Goal: Information Seeking & Learning: Learn about a topic

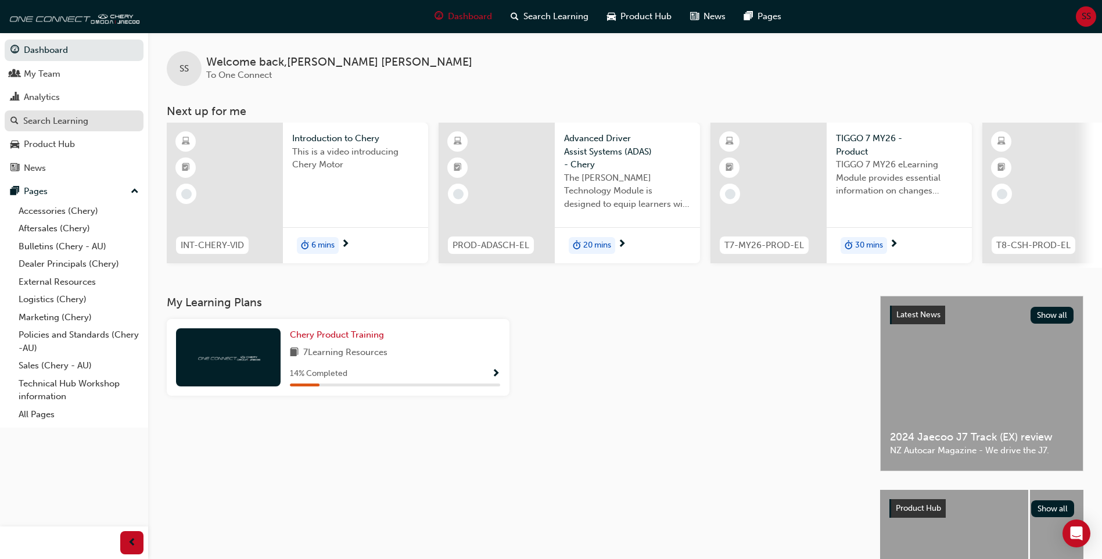
click at [42, 121] on div "Search Learning" at bounding box center [55, 120] width 65 height 13
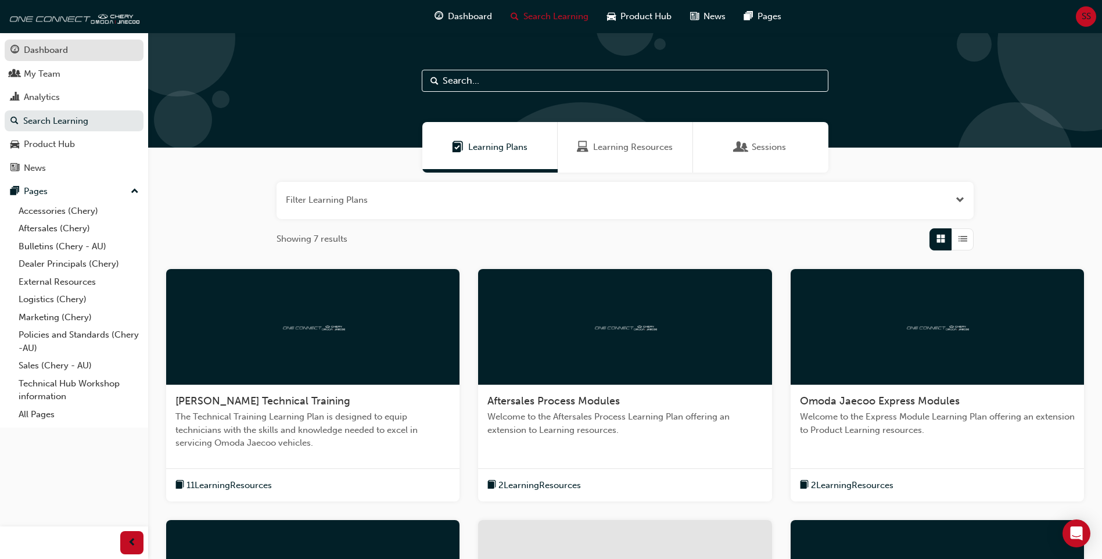
click at [40, 55] on div "Dashboard" at bounding box center [46, 50] width 44 height 13
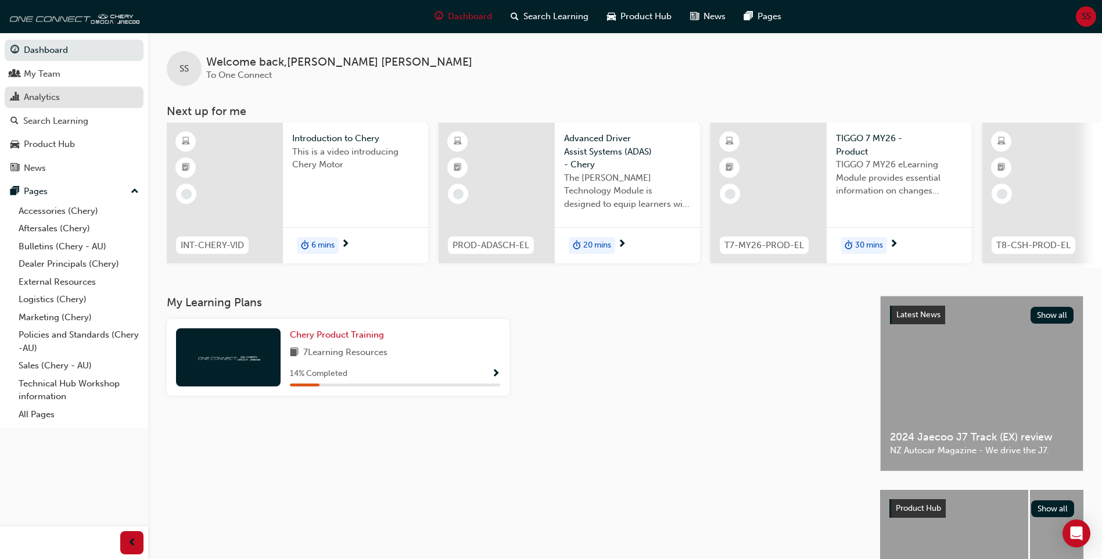
click at [20, 95] on div "Analytics" at bounding box center [73, 97] width 127 height 15
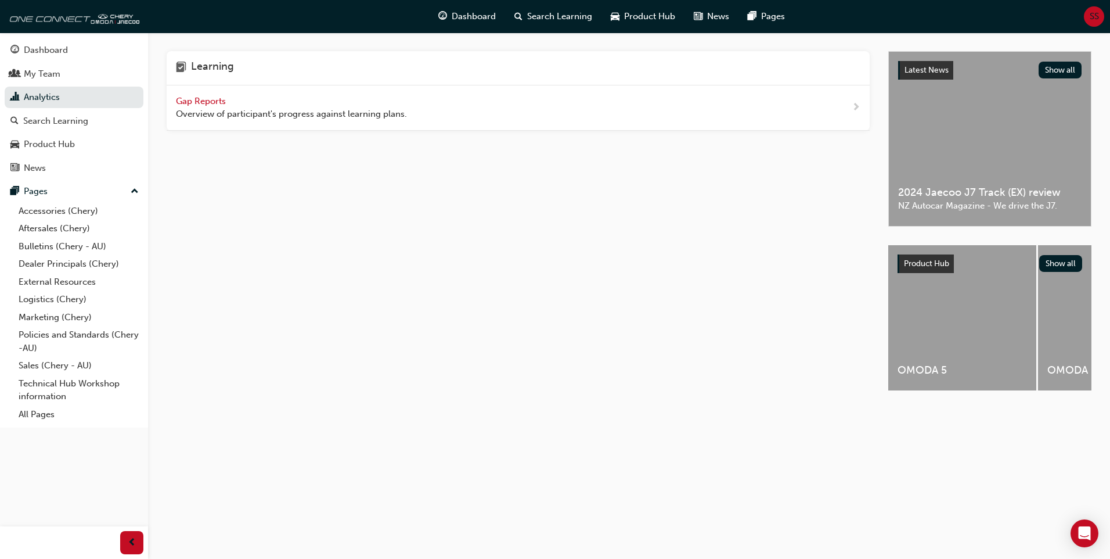
click at [211, 102] on span "Gap Reports" at bounding box center [202, 101] width 52 height 10
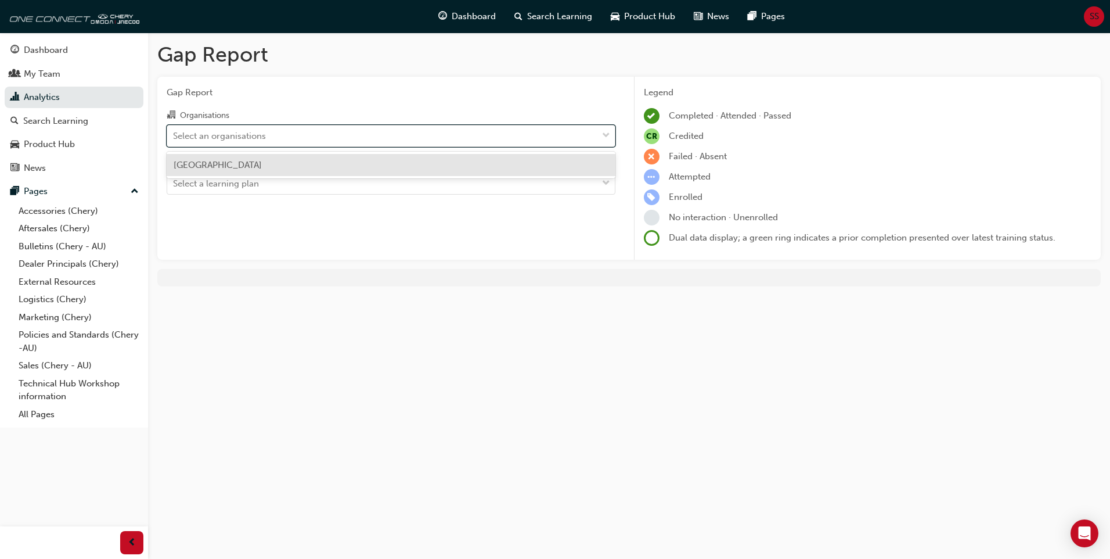
click at [286, 138] on div "Select an organisations" at bounding box center [382, 135] width 430 height 20
click at [174, 138] on input "Organisations option [GEOGRAPHIC_DATA] focused, 1 of 1. 1 result available. Use…" at bounding box center [173, 135] width 1 height 10
click at [277, 163] on div "[GEOGRAPHIC_DATA]" at bounding box center [391, 165] width 449 height 23
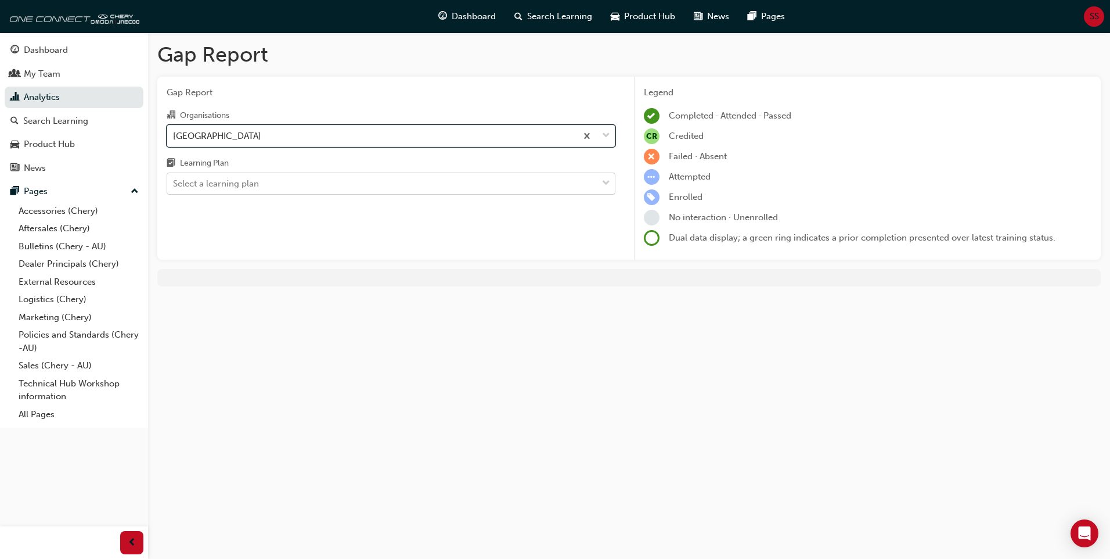
click at [276, 188] on div "Select a learning plan" at bounding box center [382, 184] width 430 height 20
click at [174, 188] on input "Learning Plan Select a learning plan" at bounding box center [173, 183] width 1 height 10
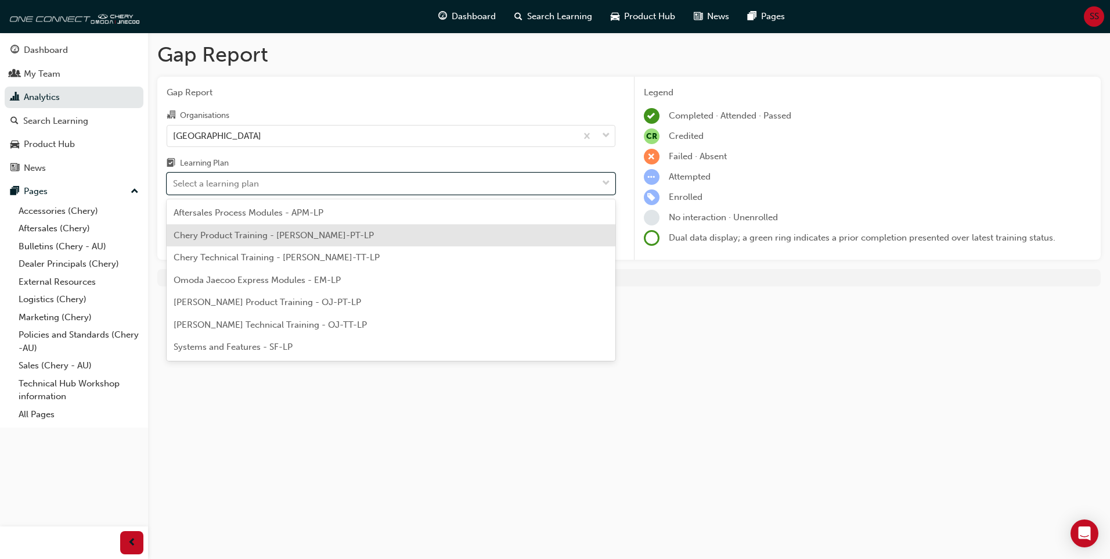
click at [243, 239] on span "Chery Product Training - [PERSON_NAME]-PT-LP" at bounding box center [274, 235] width 200 height 10
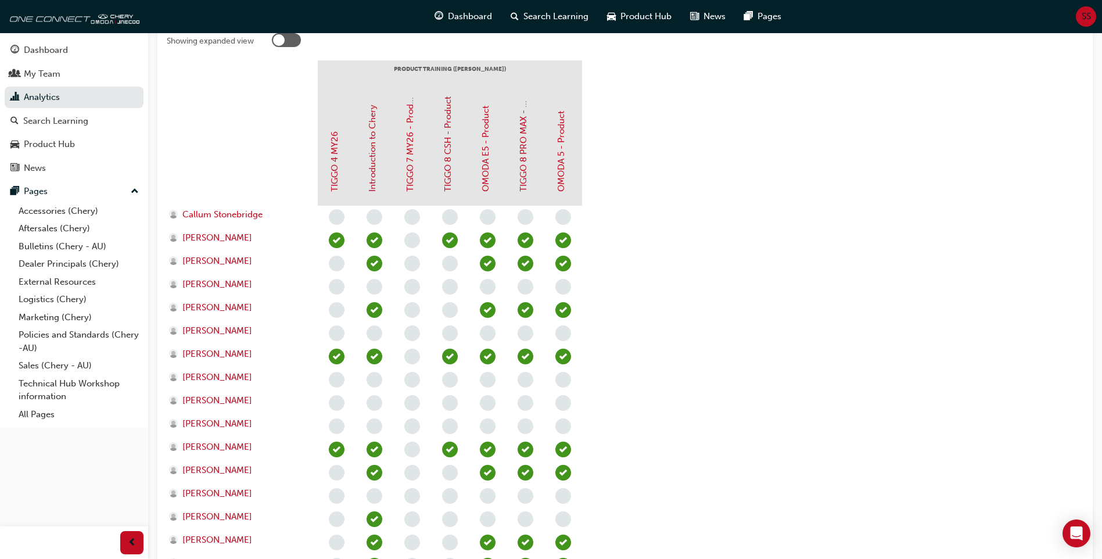
scroll to position [187, 0]
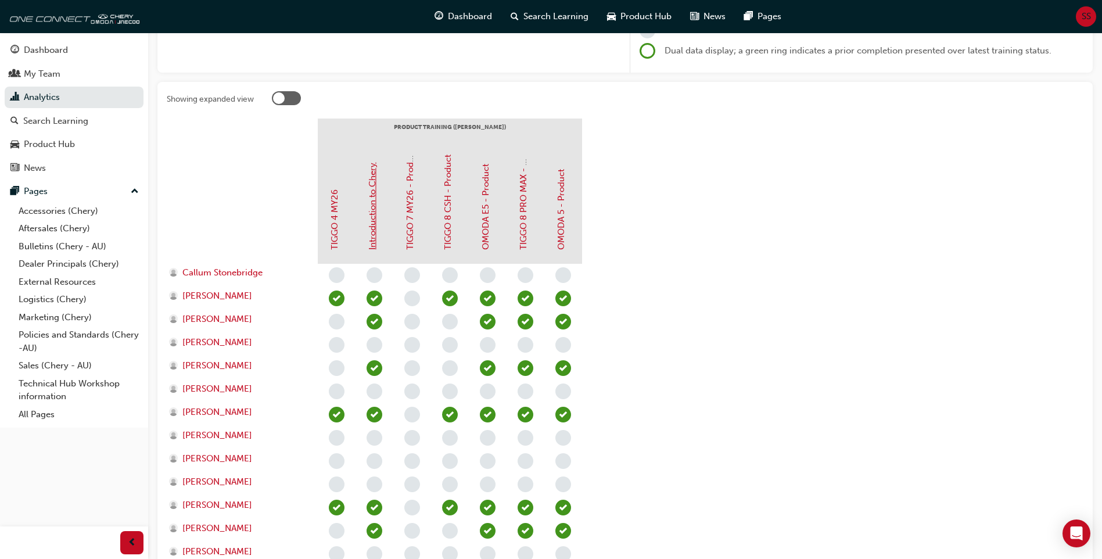
click at [373, 218] on link "Introduction to Chery" at bounding box center [372, 206] width 10 height 87
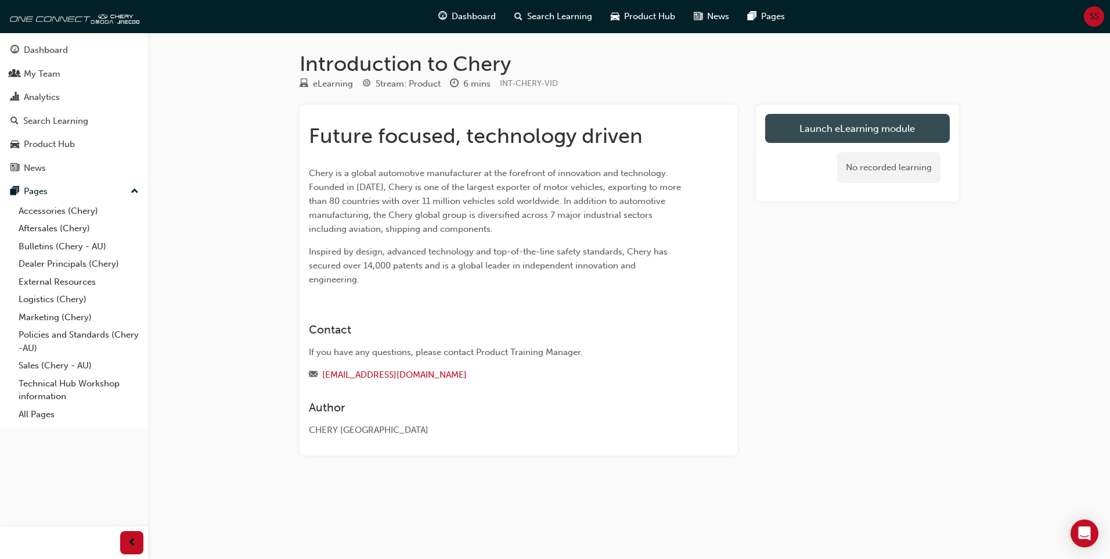
click at [837, 130] on link "Launch eLearning module" at bounding box center [857, 128] width 185 height 29
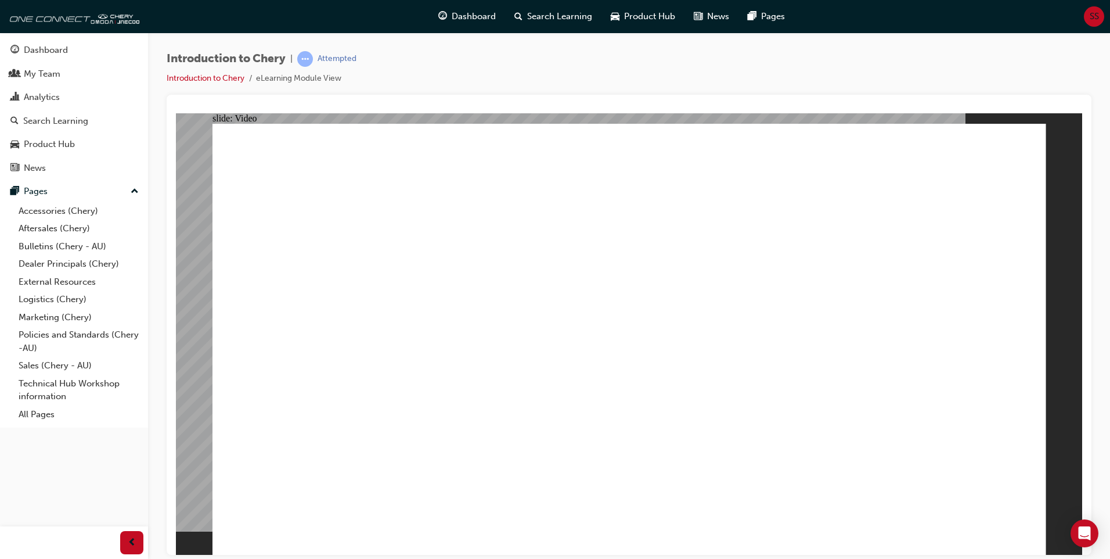
type input "0"
type input "7"
type input "8"
type input "7"
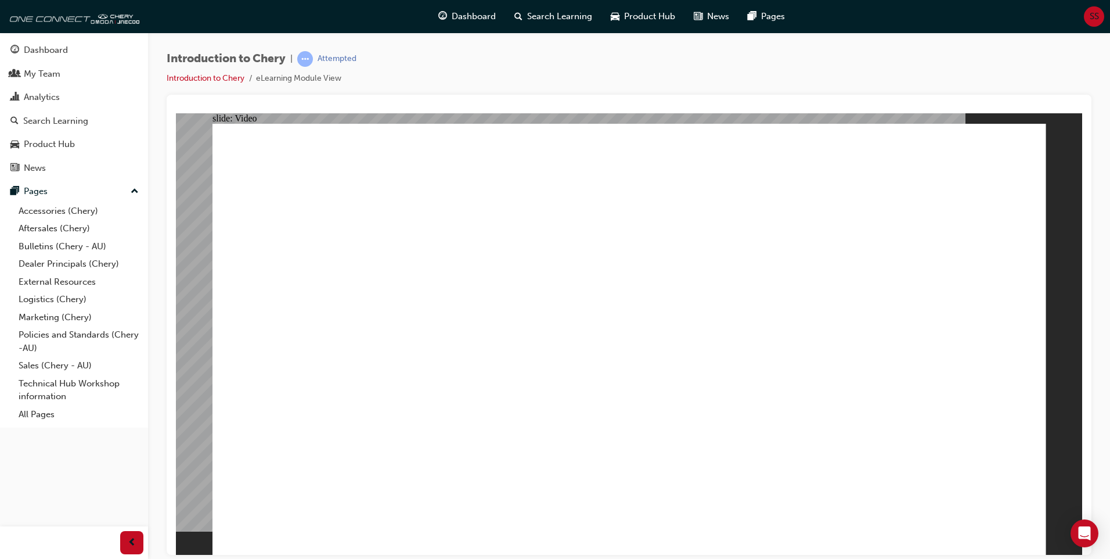
type input "8"
type input "7"
type input "8"
type input "7"
type input "8"
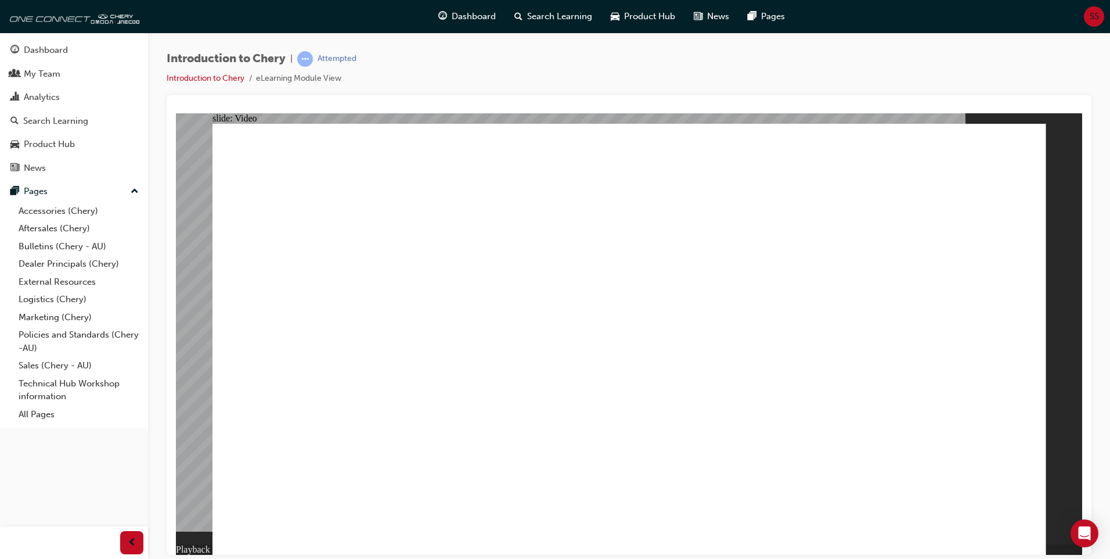
type input "7"
type input "8"
type input "7"
type input "8"
type input "7"
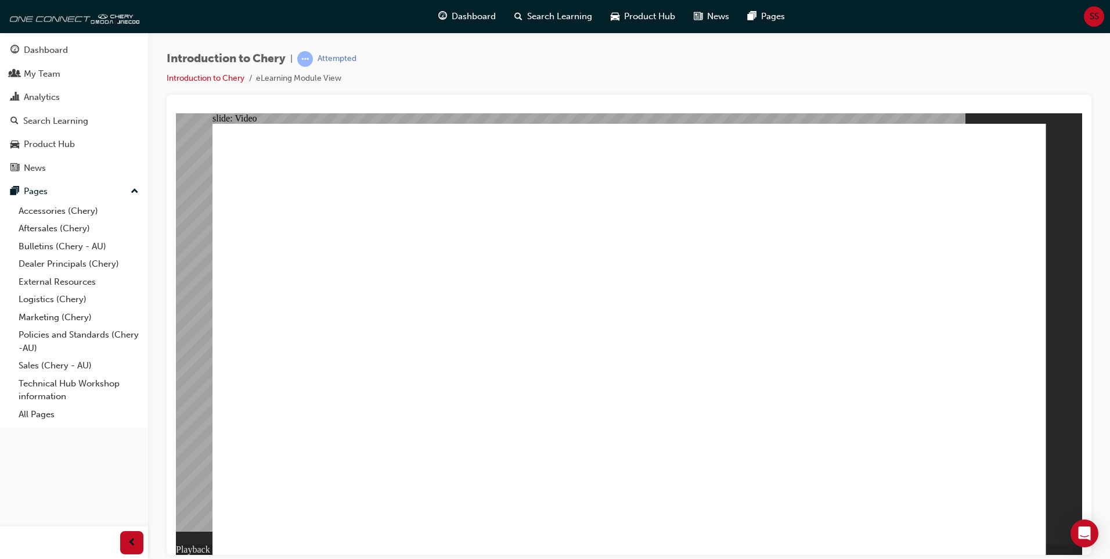
type input "8"
type input "7"
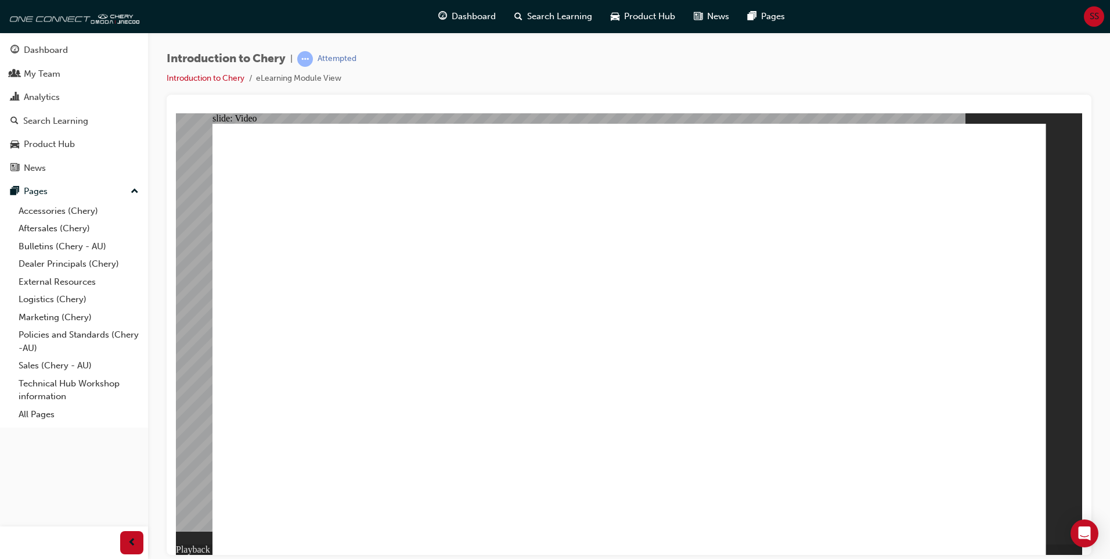
type input "7"
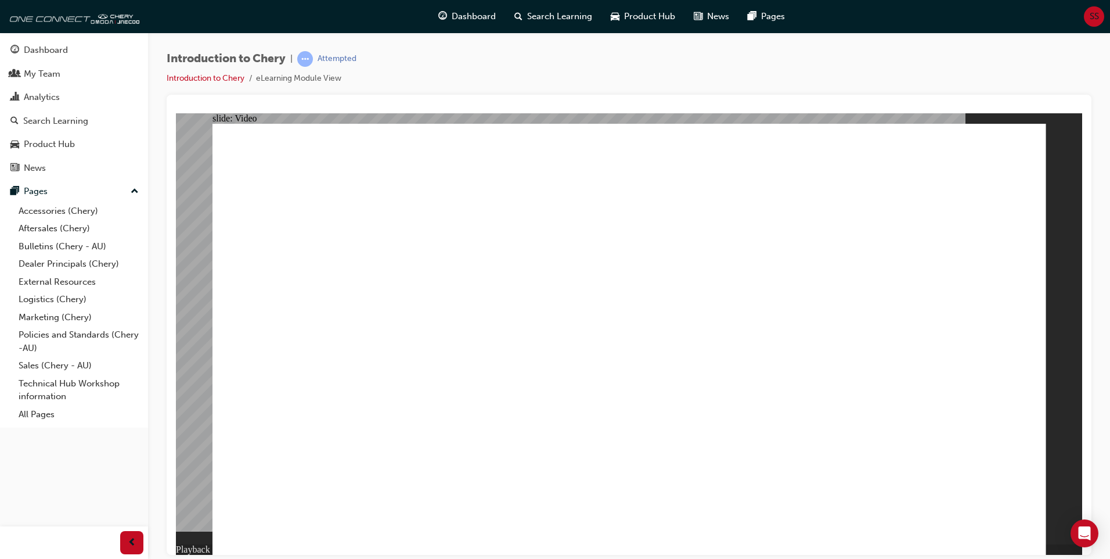
type input "7"
type input "6"
type input "7"
type input "6"
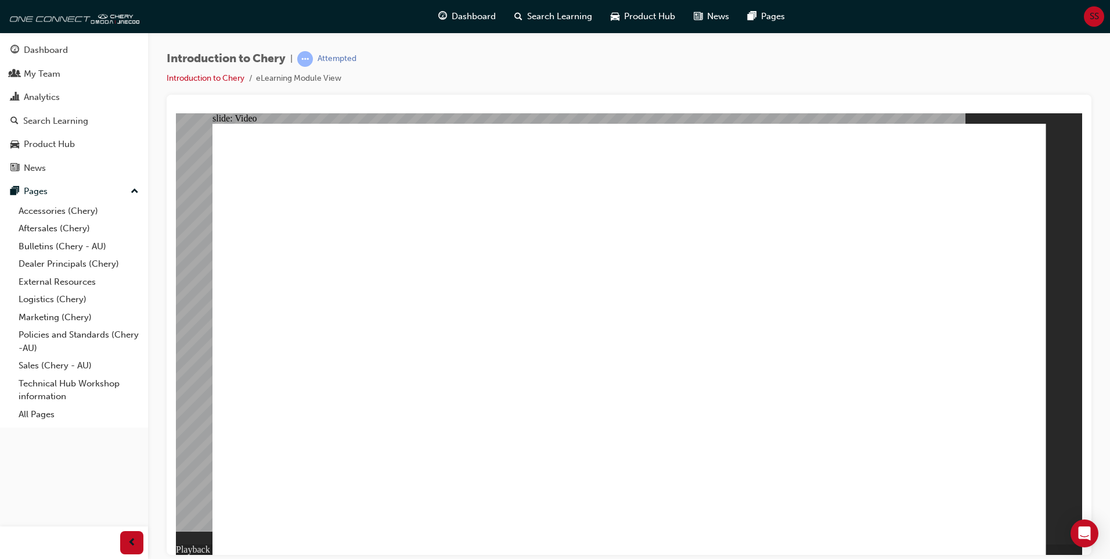
type input "7"
type input "6"
type input "7"
type input "5"
type input "7"
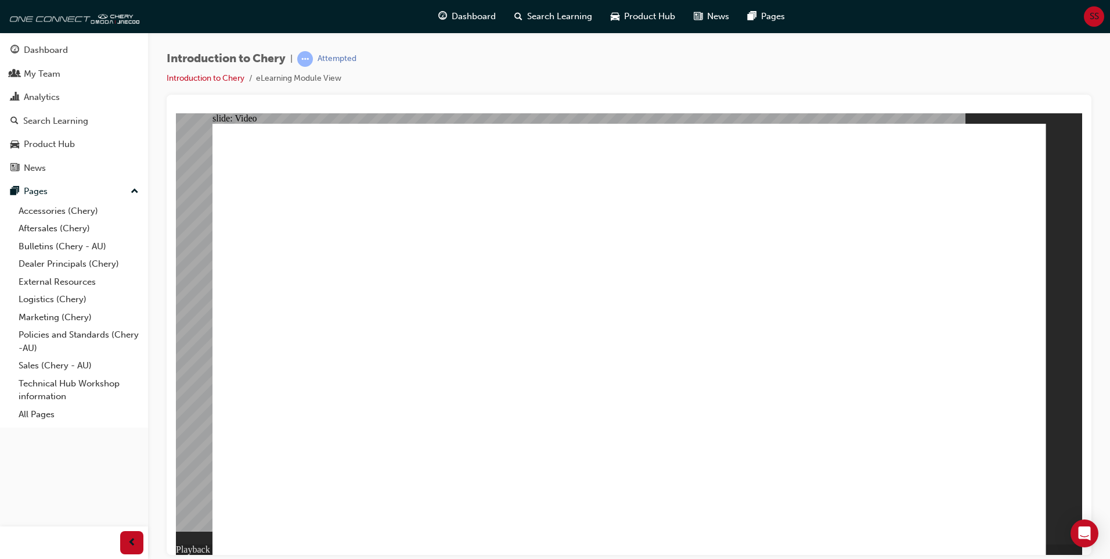
type input "5"
type input "7"
type input "5"
type input "7"
type input "5"
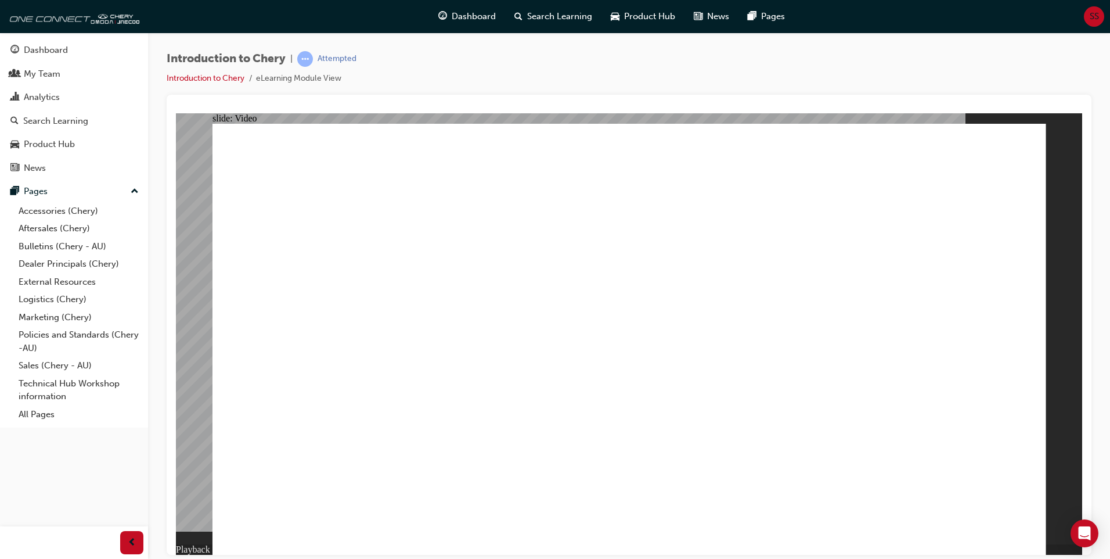
type input "7"
type input "5"
type input "7"
type input "4"
type input "7"
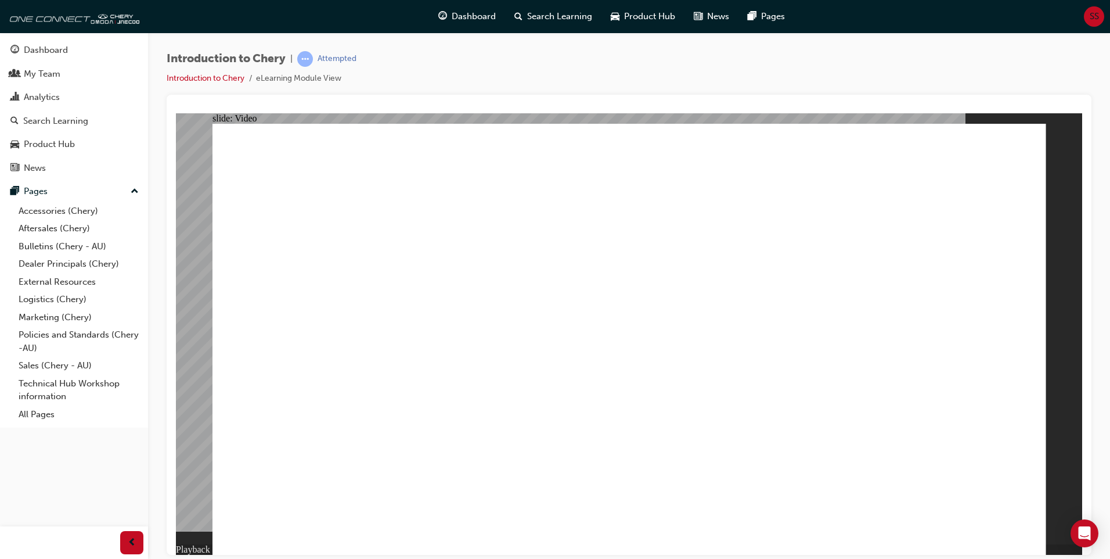
type input "4"
type input "7"
type input "4"
type input "7"
type input "4"
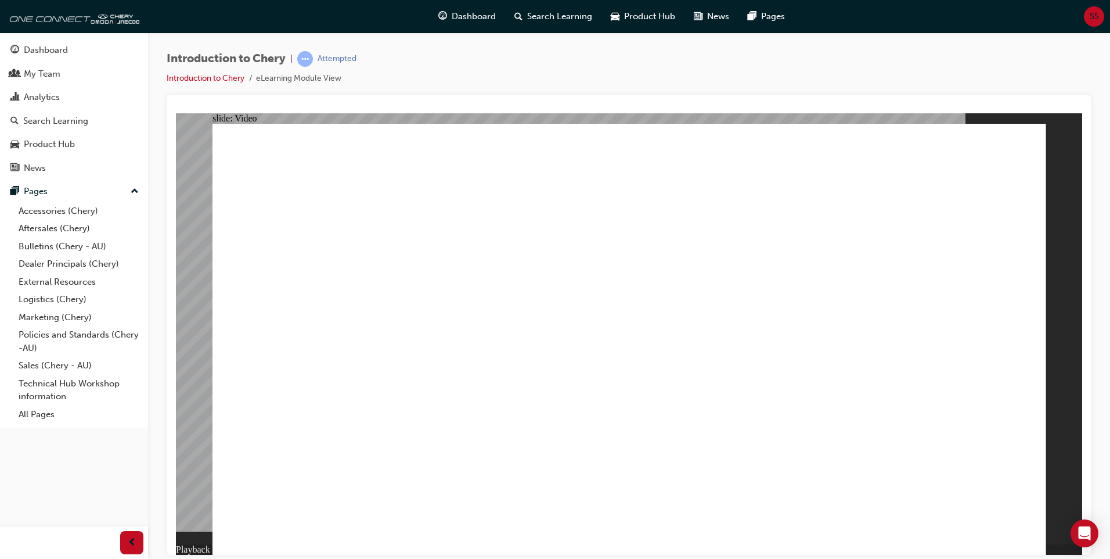
type input "7"
type input "4"
type input "7"
type input "4"
type input "7"
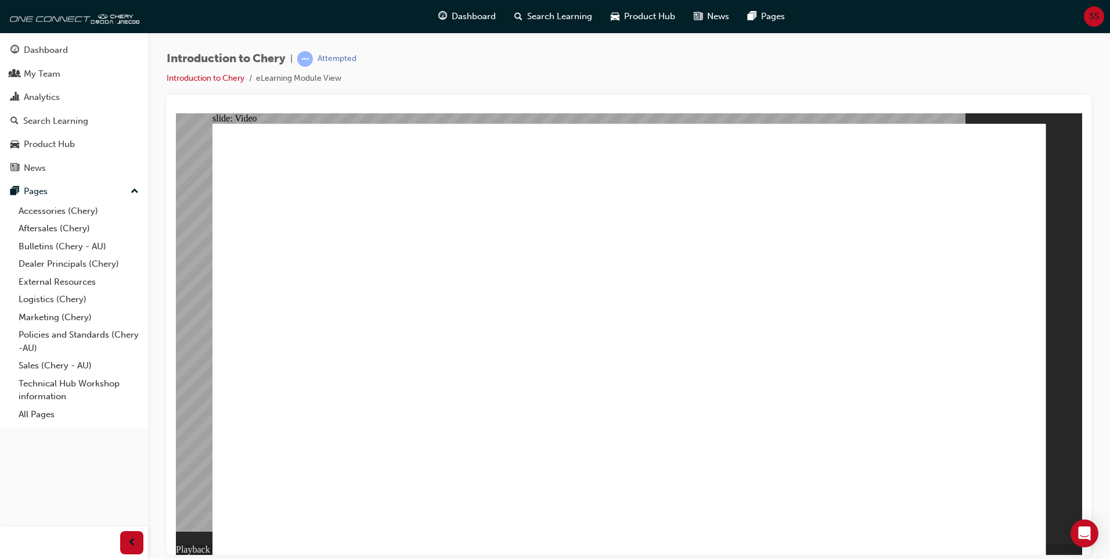
type input "3"
type input "7"
type input "3"
type input "7"
type input "3"
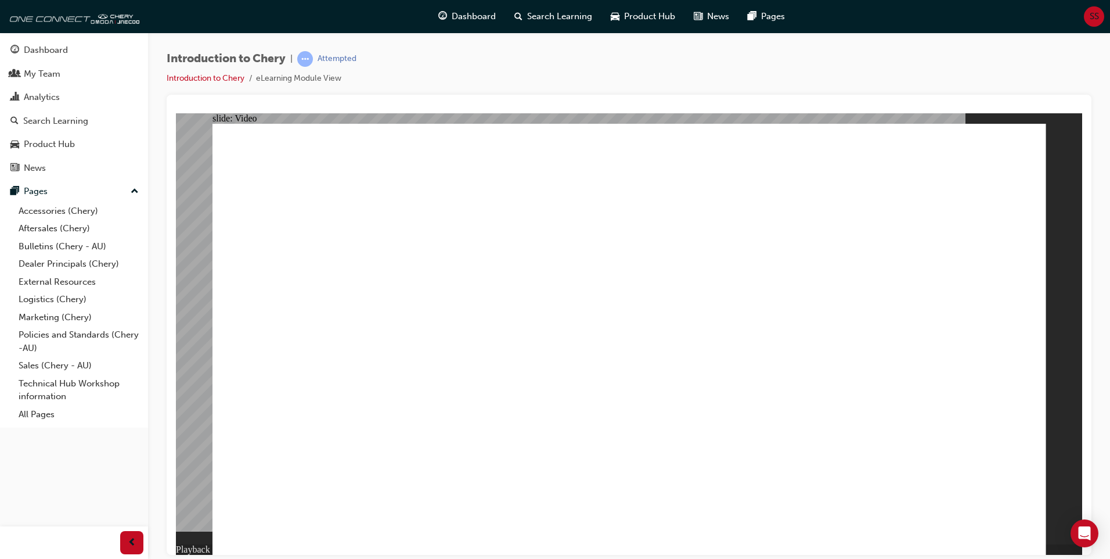
type input "7"
drag, startPoint x: 855, startPoint y: 483, endPoint x: 856, endPoint y: 501, distance: 18.0
